Goal: Task Accomplishment & Management: Manage account settings

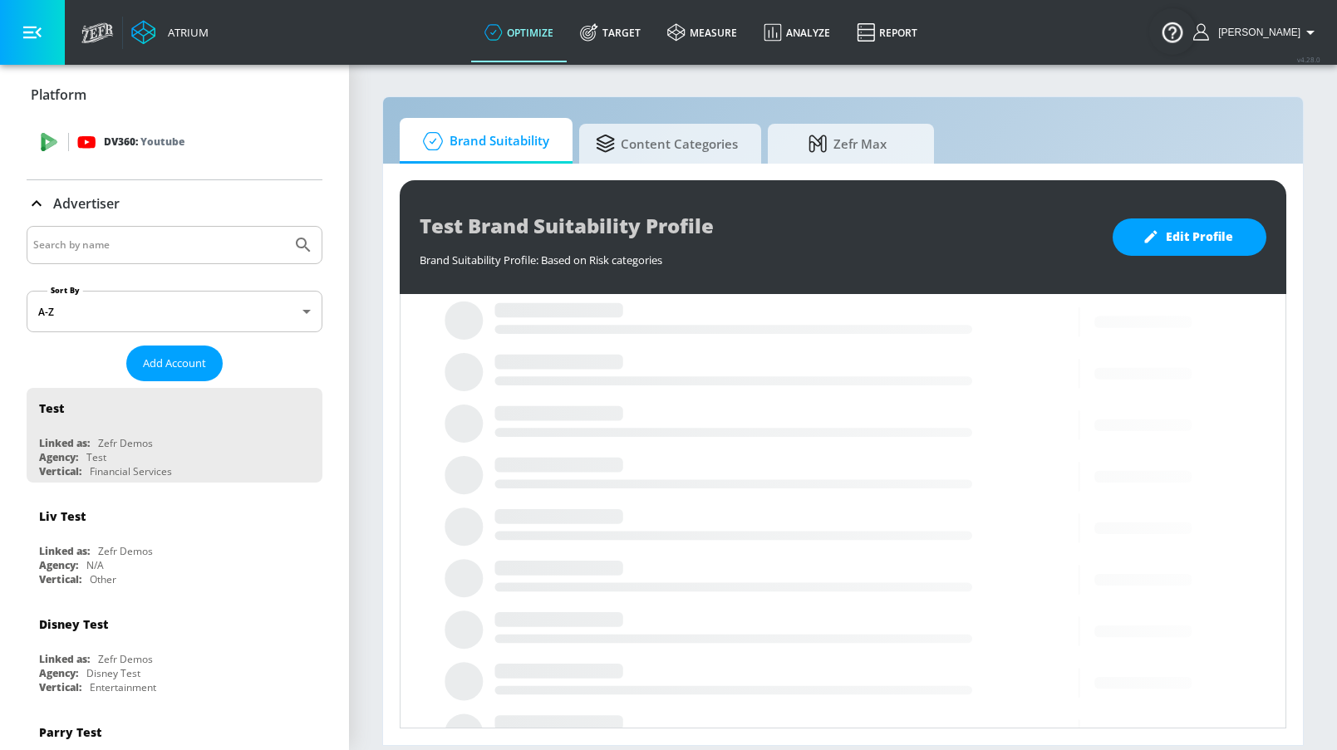
click at [190, 140] on div "DV360: Youtube" at bounding box center [193, 142] width 232 height 18
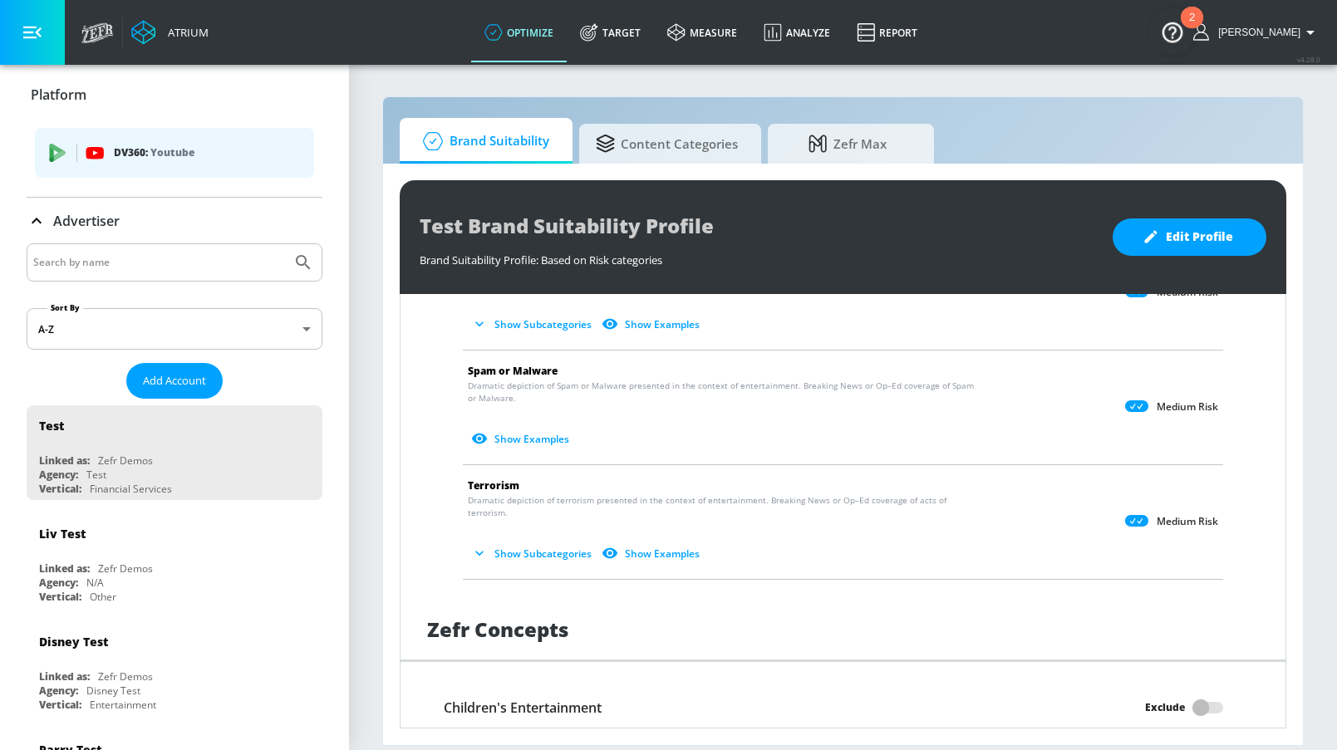
scroll to position [1427, 0]
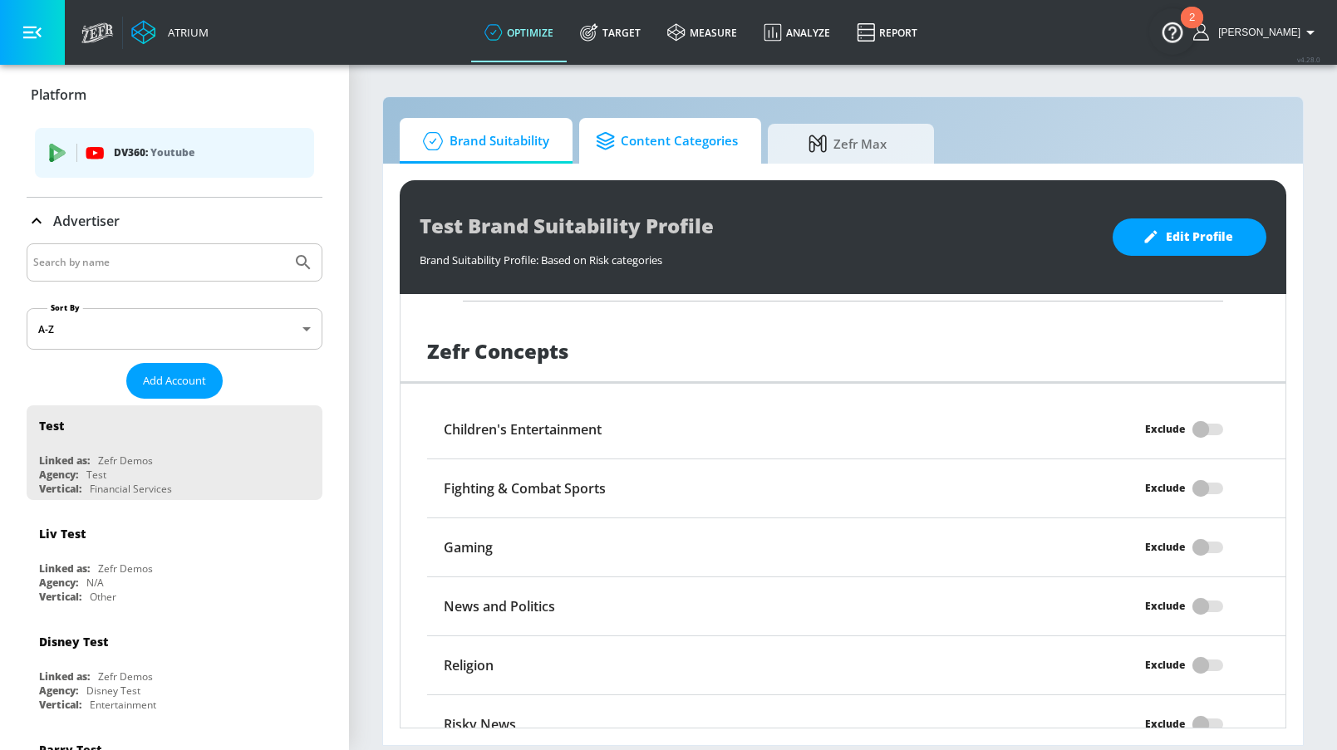
click at [686, 160] on span "Content Categories" at bounding box center [667, 141] width 142 height 40
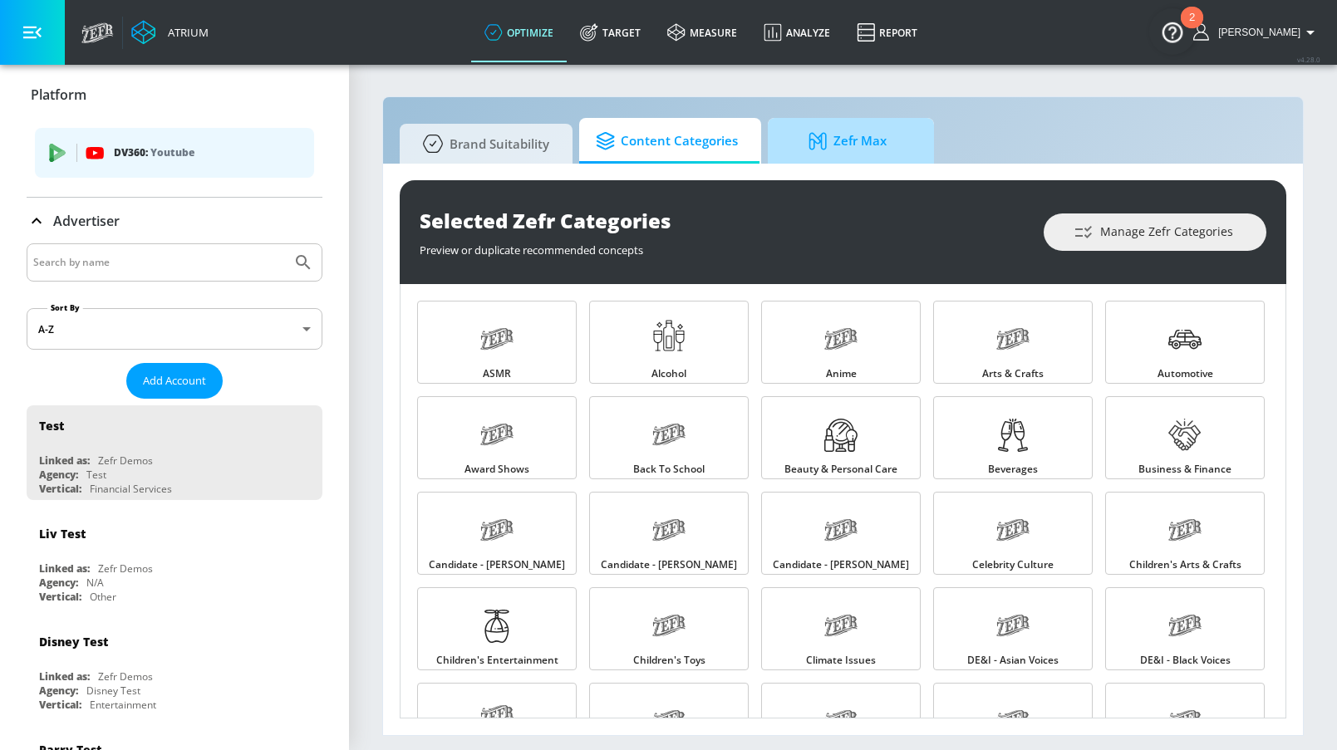
click at [836, 148] on span "Zefr Max" at bounding box center [848, 141] width 126 height 40
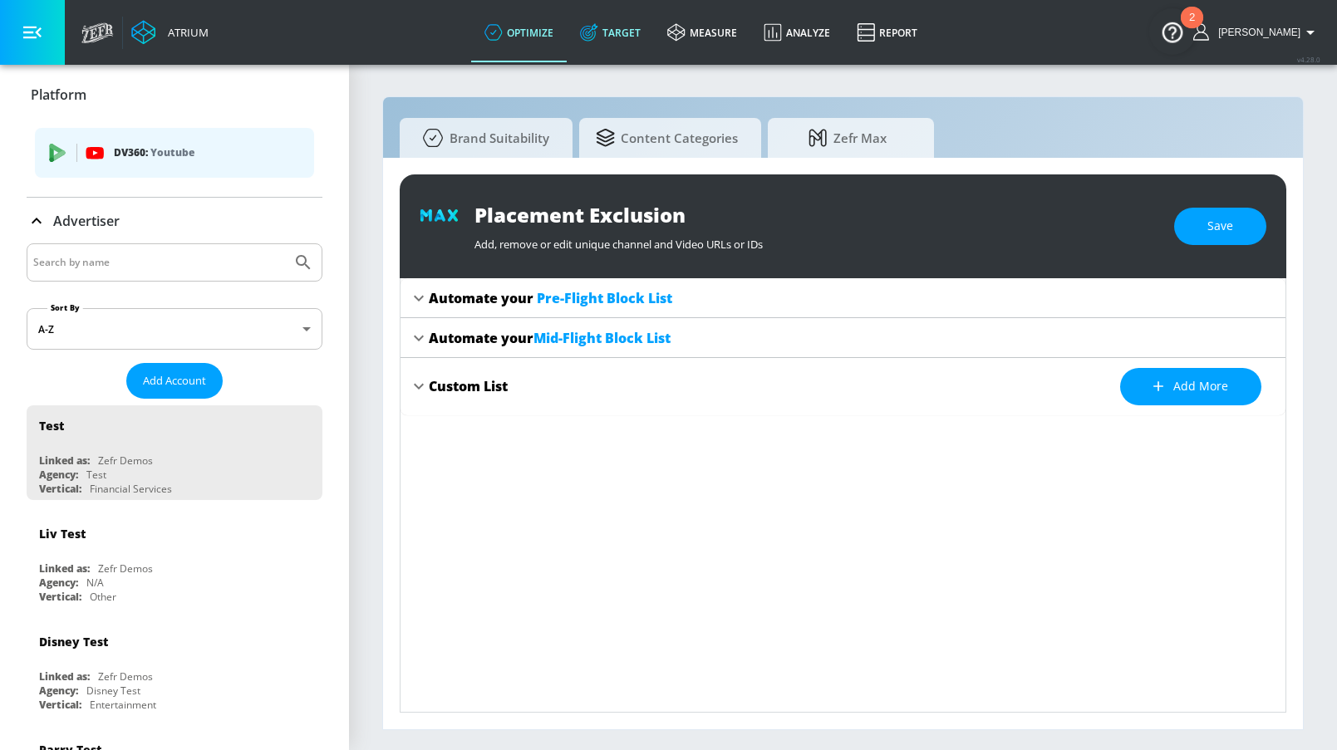
click at [643, 46] on link "Target" at bounding box center [610, 32] width 87 height 60
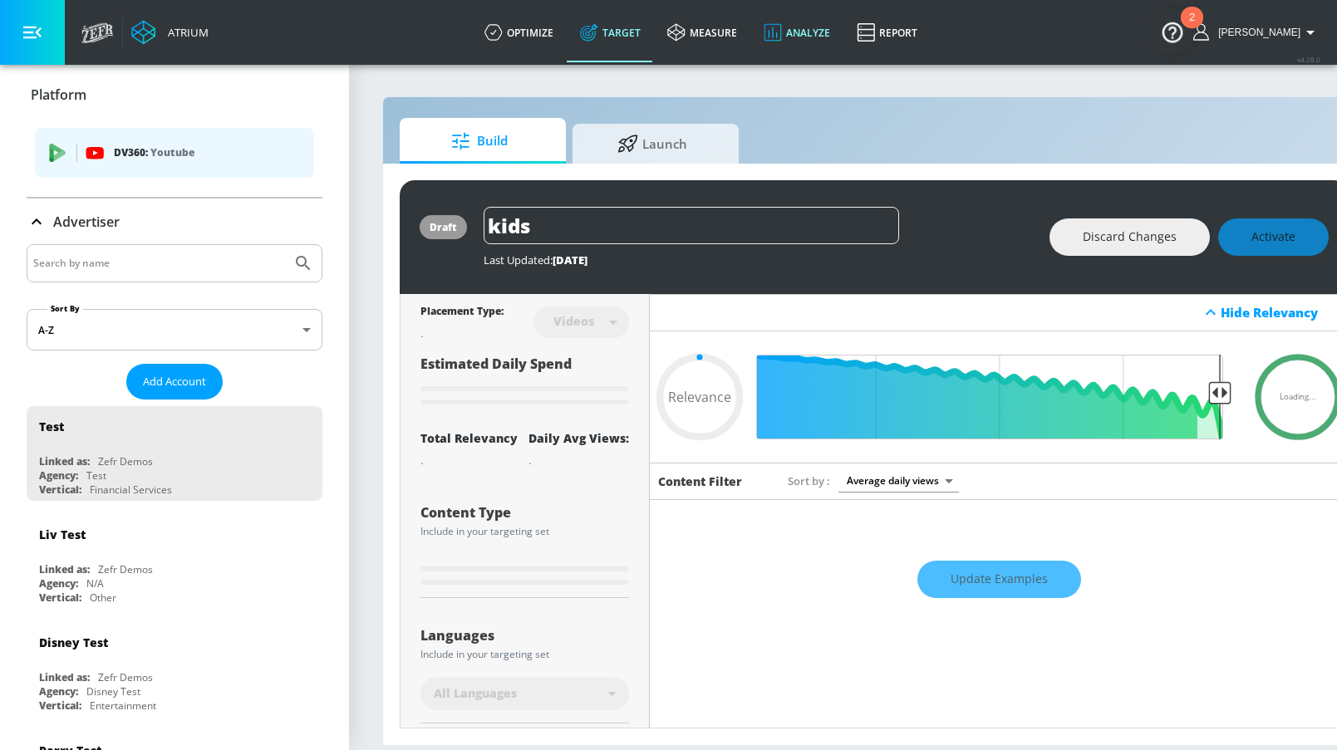
type input "0.05"
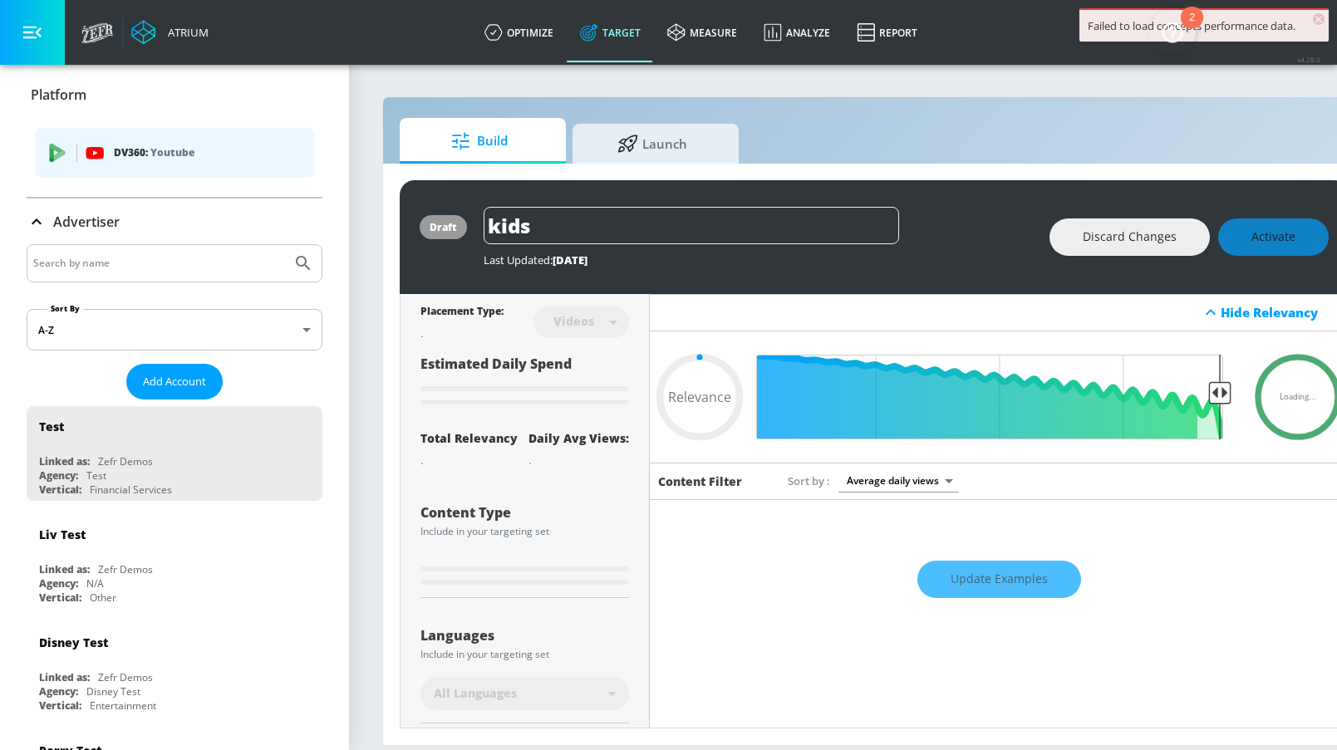
scroll to position [306, 0]
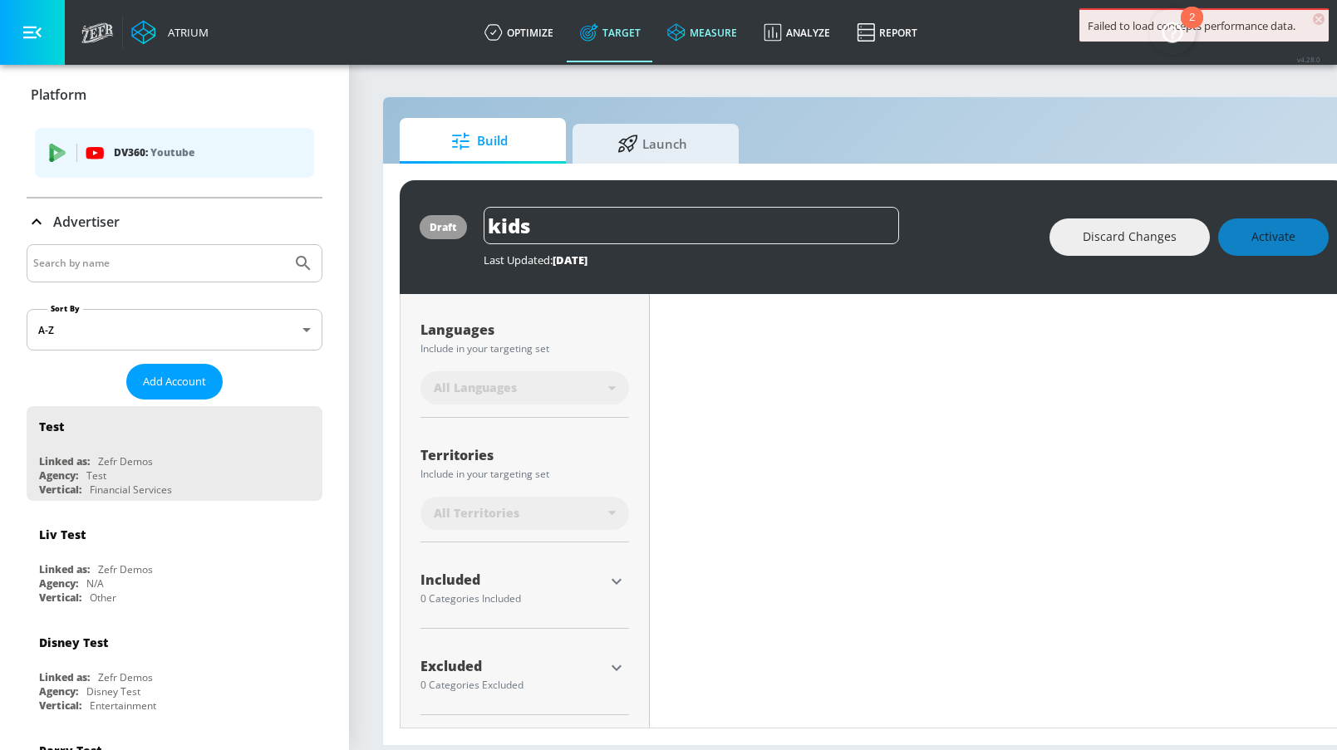
click at [749, 37] on link "measure" at bounding box center [702, 32] width 96 height 60
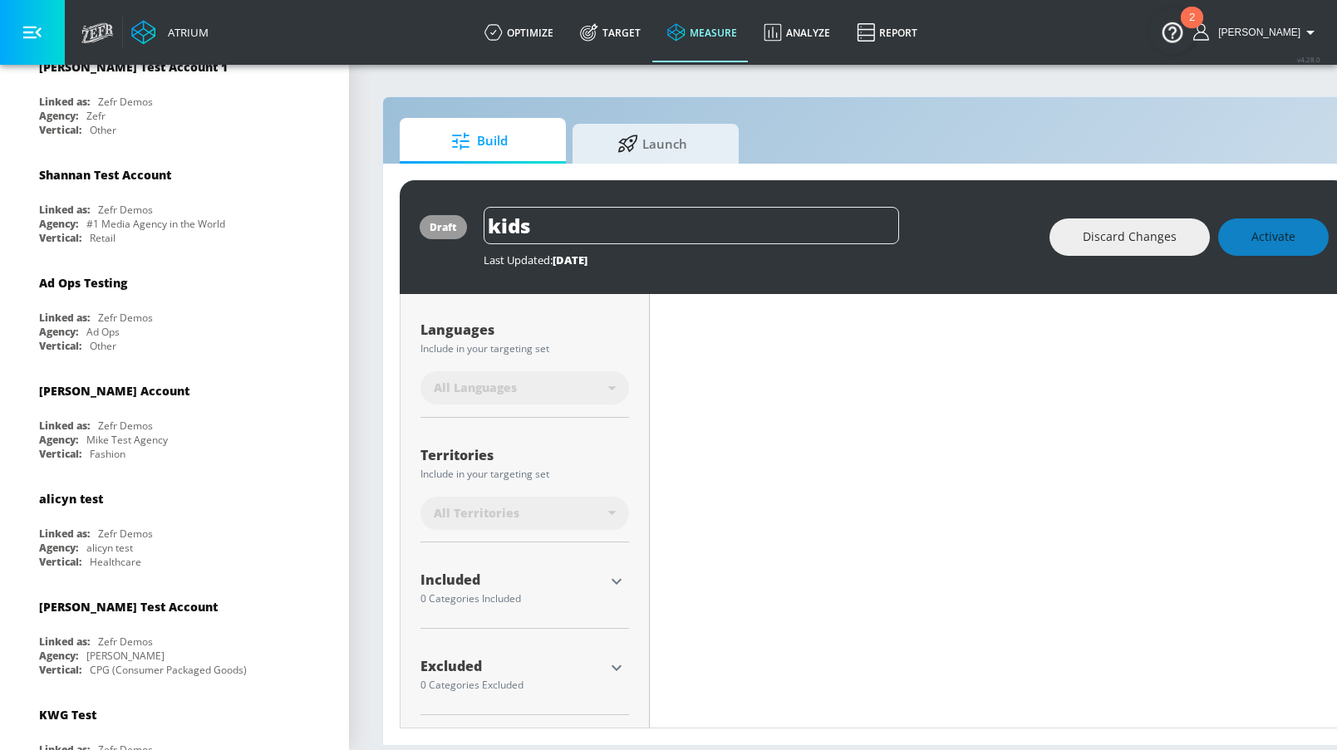
scroll to position [1277, 0]
